Goal: Task Accomplishment & Management: Complete application form

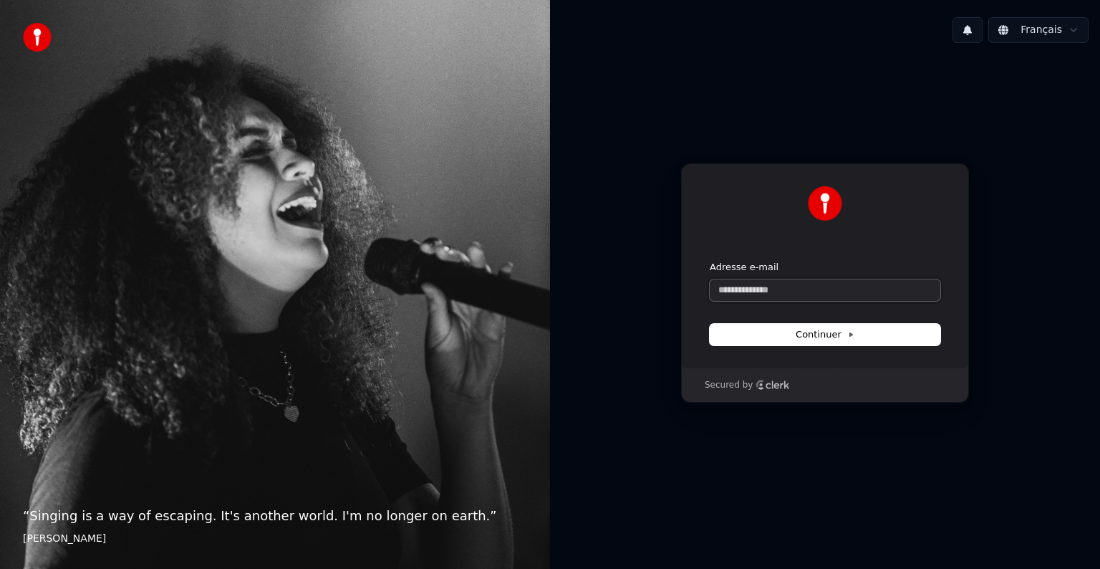
click at [795, 281] on input "Adresse e-mail" at bounding box center [825, 289] width 231 height 21
click at [974, 32] on button at bounding box center [968, 30] width 30 height 26
click at [971, 29] on button at bounding box center [968, 30] width 30 height 26
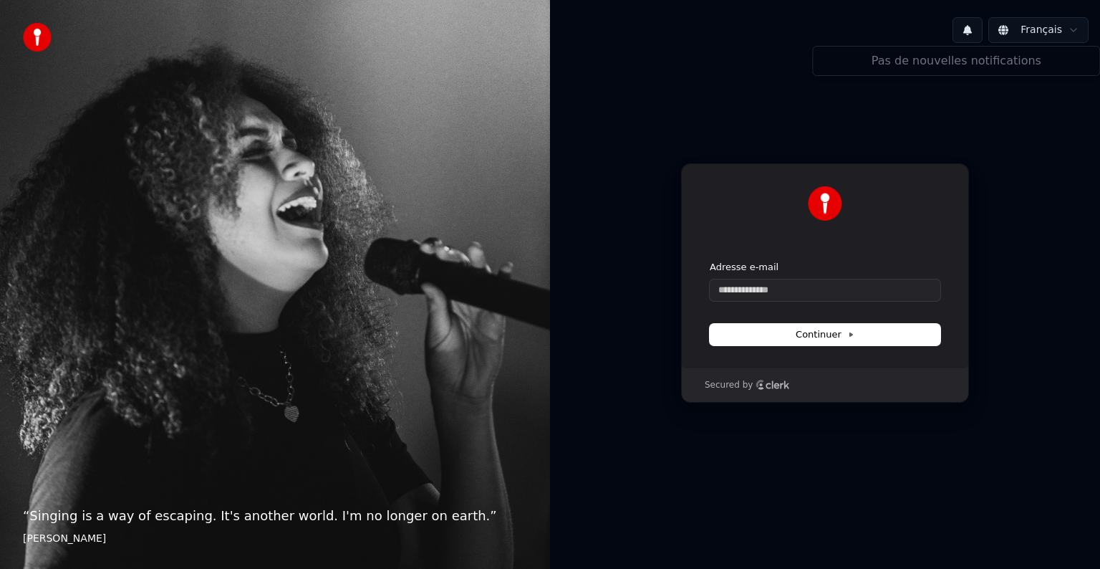
click at [971, 29] on button at bounding box center [968, 30] width 30 height 26
